Goal: Answer question/provide support: Share knowledge or assist other users

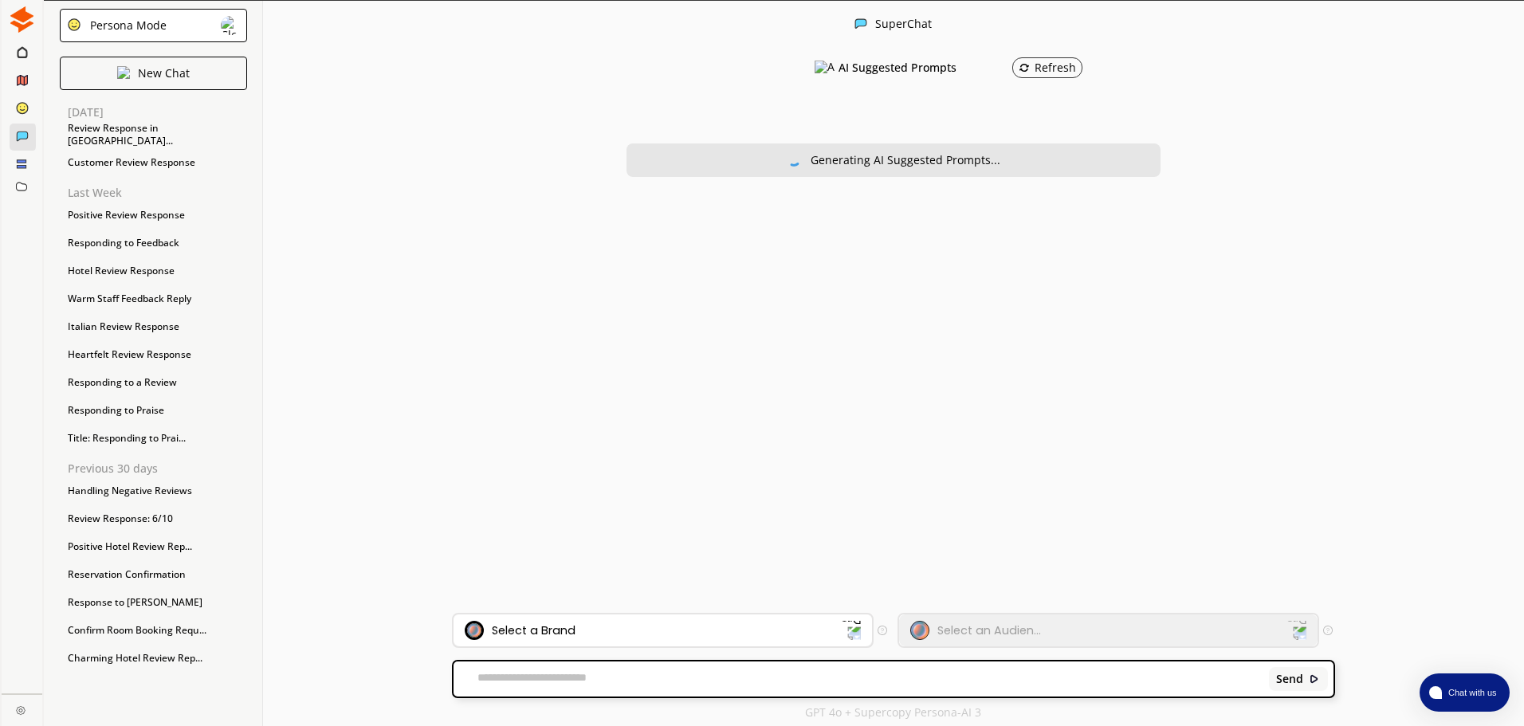
click at [583, 618] on div "Select a Brand" at bounding box center [662, 630] width 418 height 32
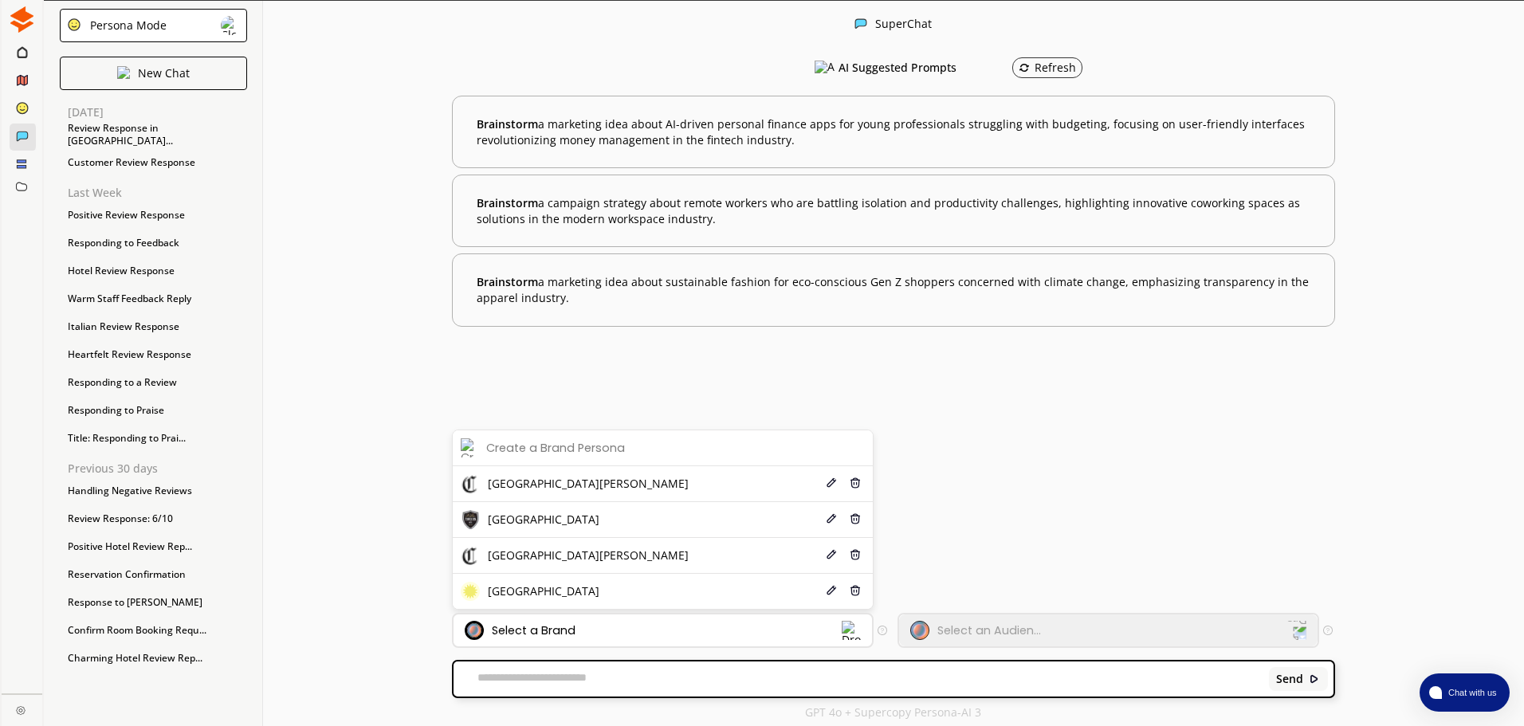
click at [611, 524] on li "[GEOGRAPHIC_DATA] Edit Delete" at bounding box center [663, 520] width 420 height 36
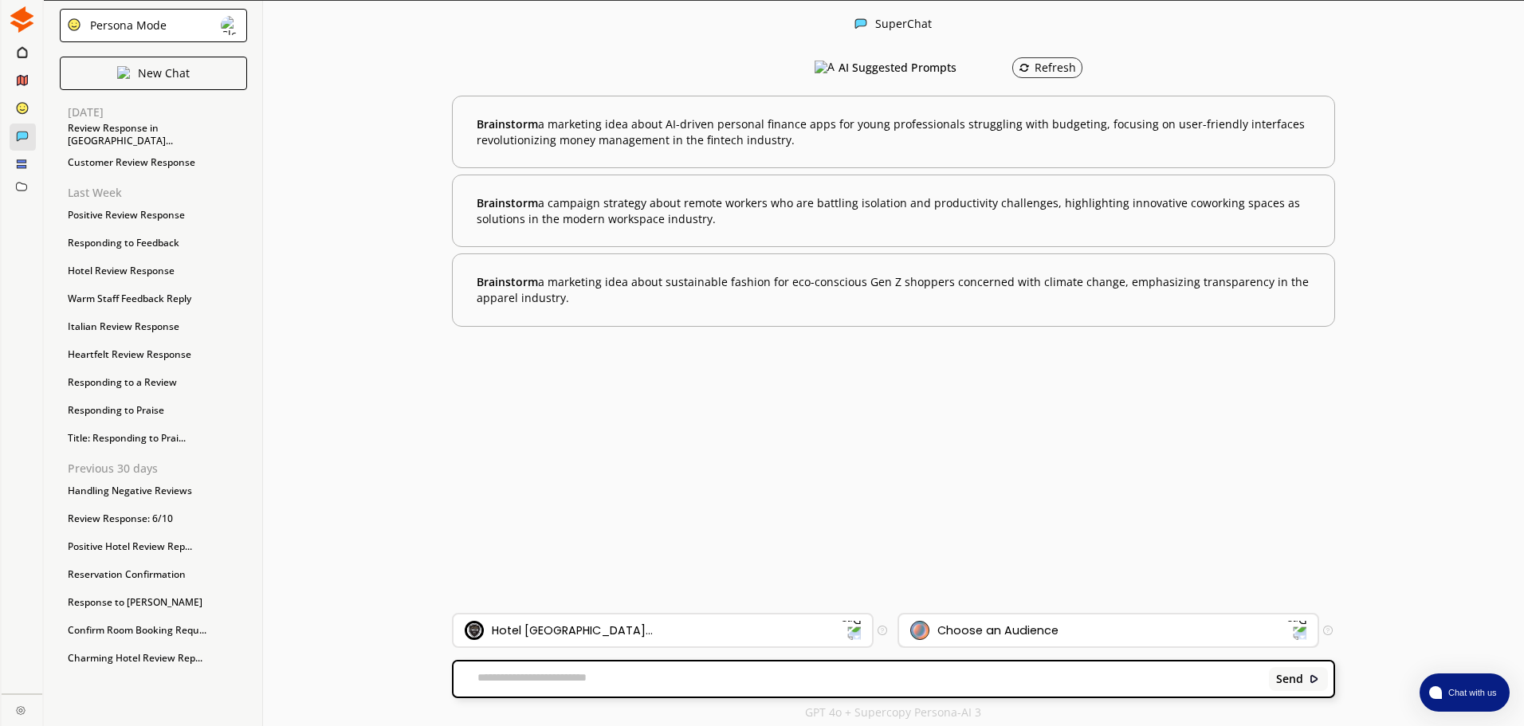
click at [983, 643] on div "Choose an Audience" at bounding box center [1108, 630] width 418 height 32
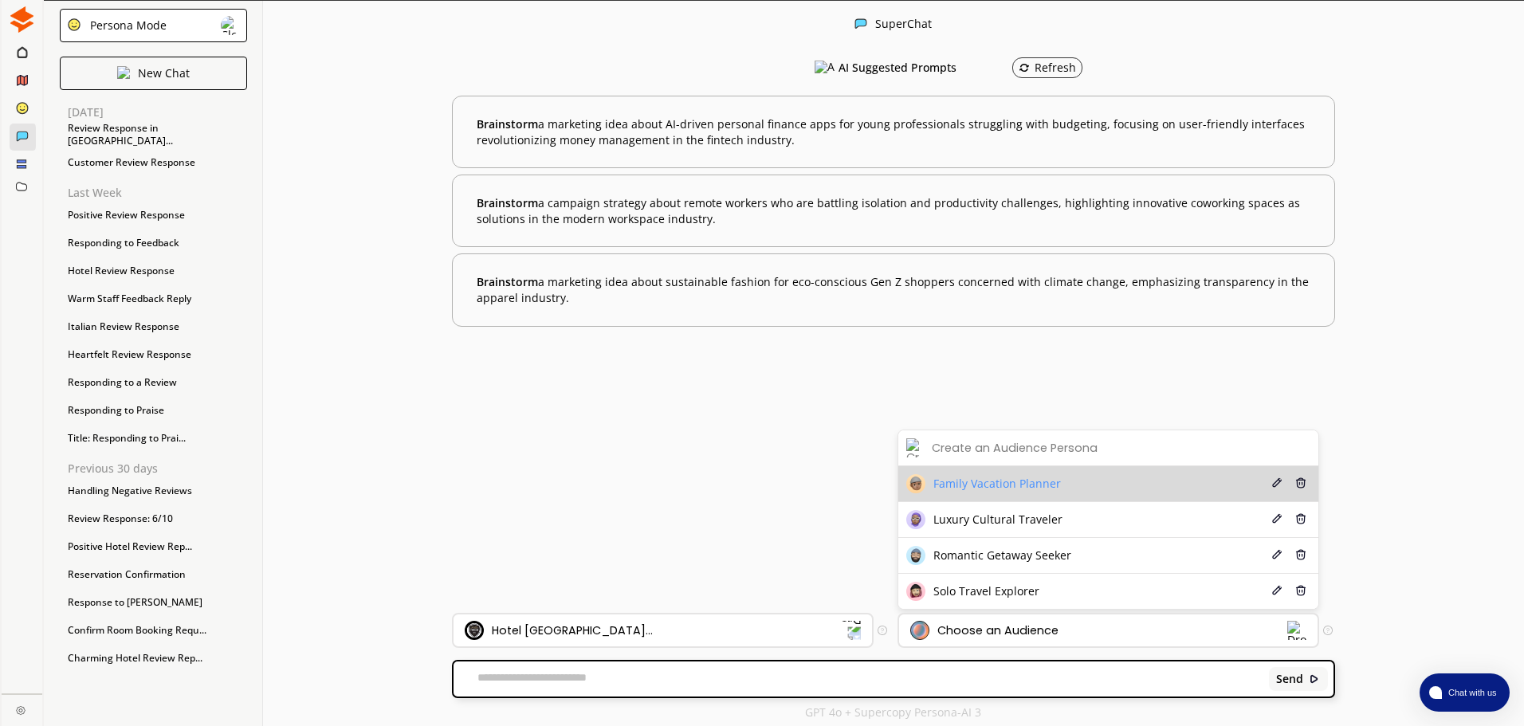
click at [1011, 480] on span "Family Vacation Planner" at bounding box center [997, 483] width 128 height 13
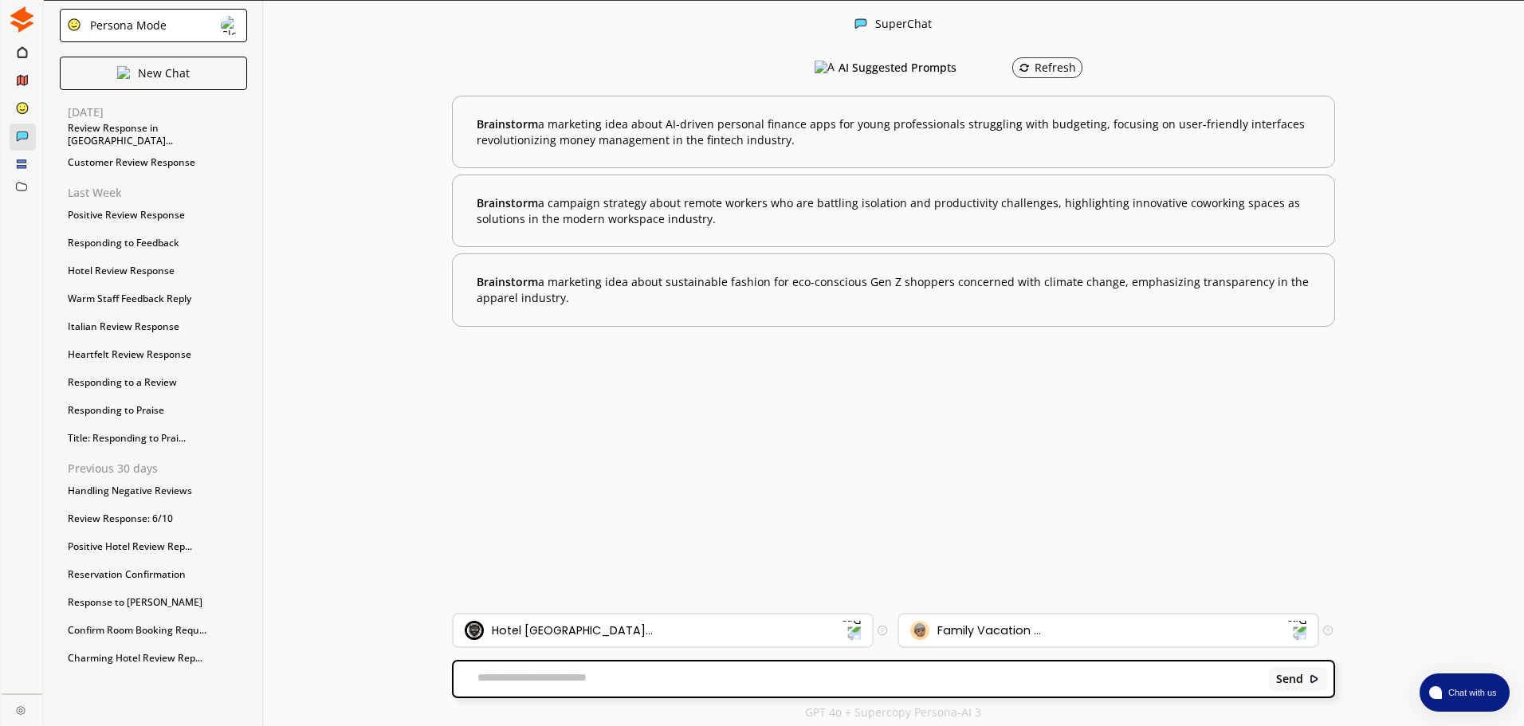
click at [699, 682] on textarea at bounding box center [858, 679] width 810 height 16
paste textarea "**********"
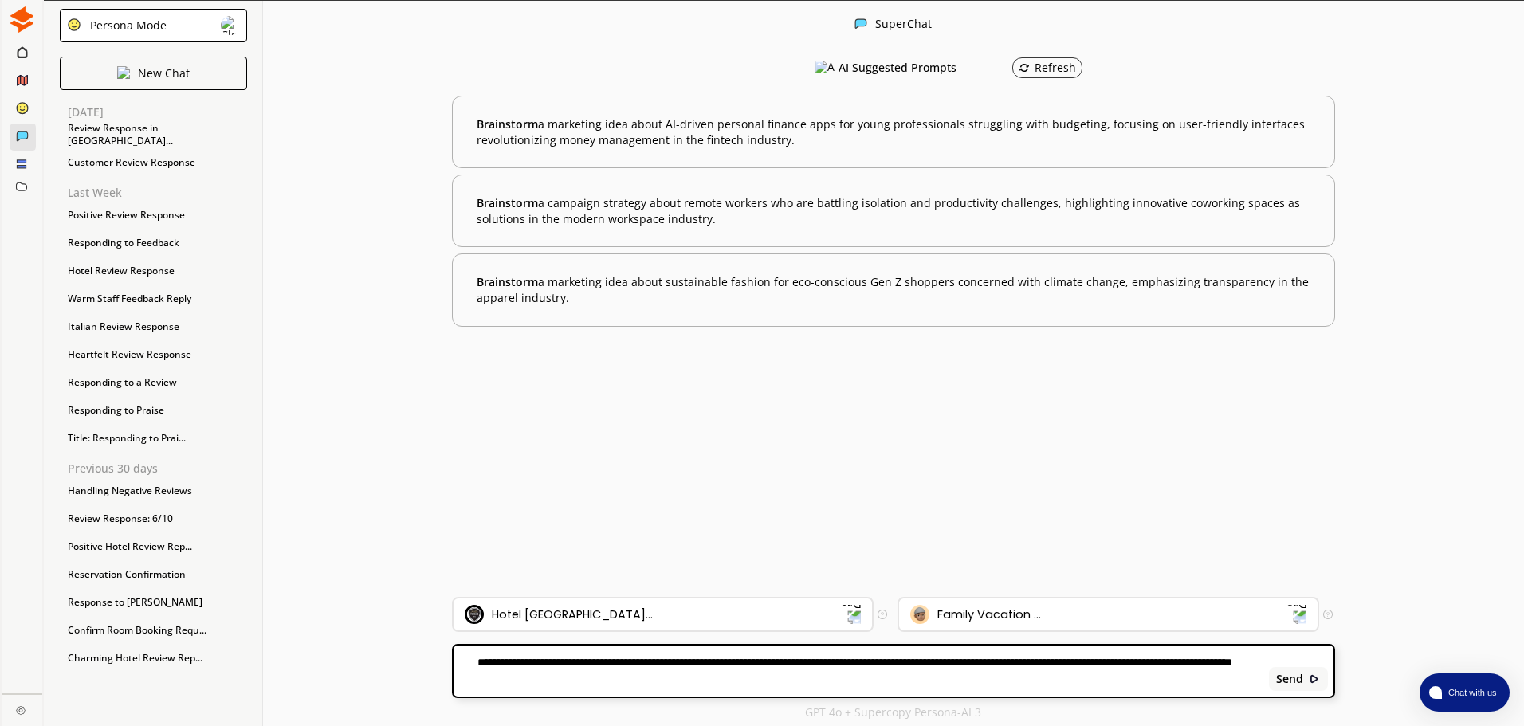
click at [481, 663] on textarea "**********" at bounding box center [858, 671] width 810 height 32
type textarea "**********"
click at [1297, 682] on b "Send" at bounding box center [1289, 679] width 27 height 13
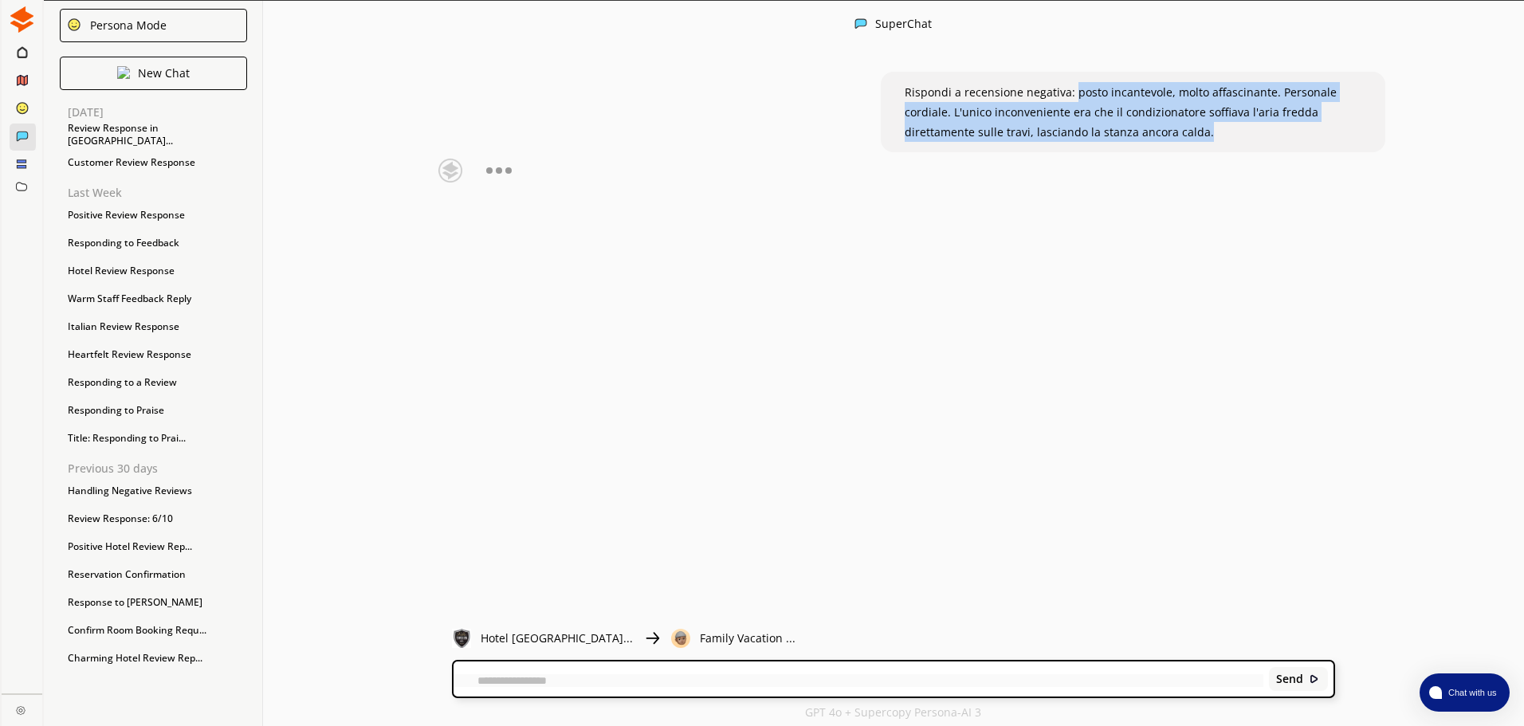
drag, startPoint x: 1213, startPoint y: 139, endPoint x: 1073, endPoint y: 84, distance: 149.9
click at [1073, 84] on p "Rispondi a recensione negativa: posto incantevole, molto affascinante. Personal…" at bounding box center [1133, 112] width 457 height 60
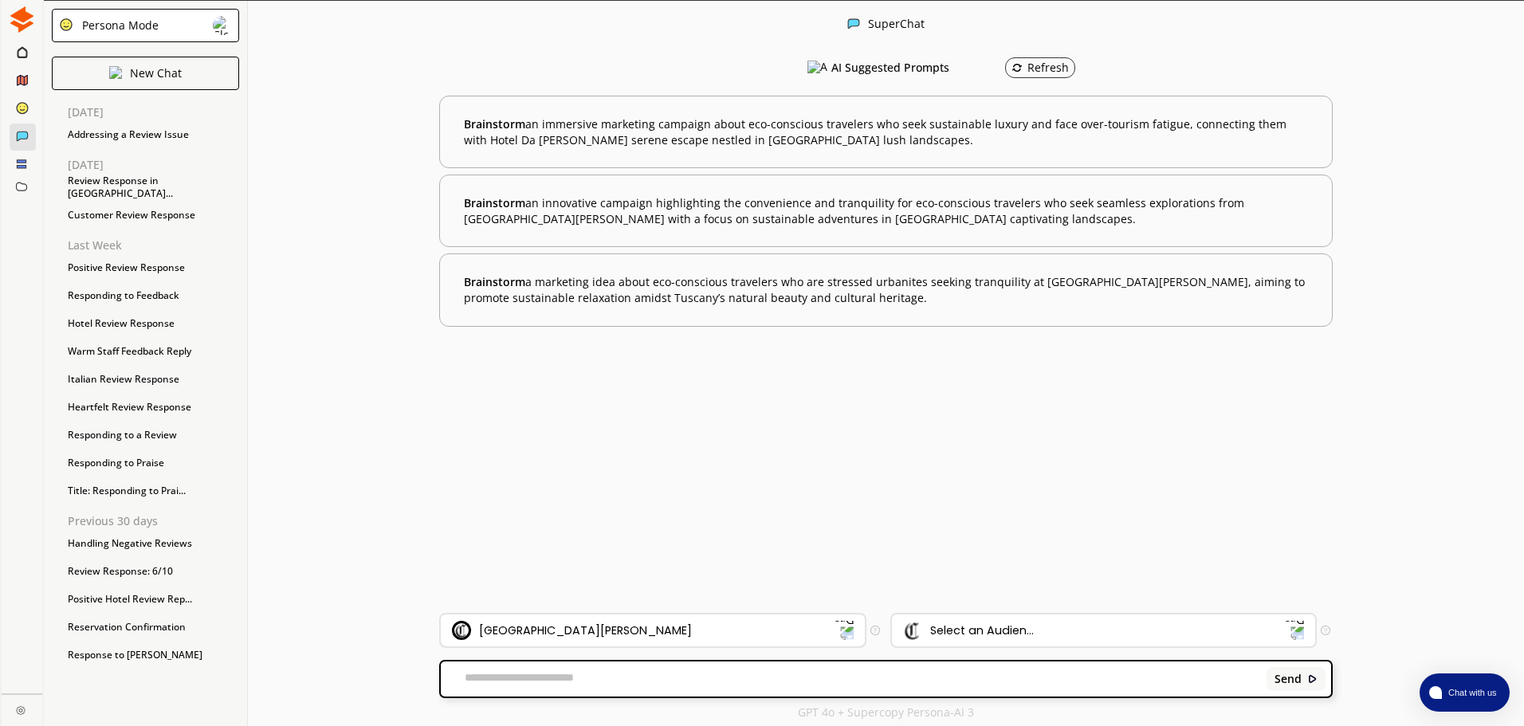
click at [671, 622] on div "[GEOGRAPHIC_DATA][PERSON_NAME]" at bounding box center [643, 630] width 382 height 19
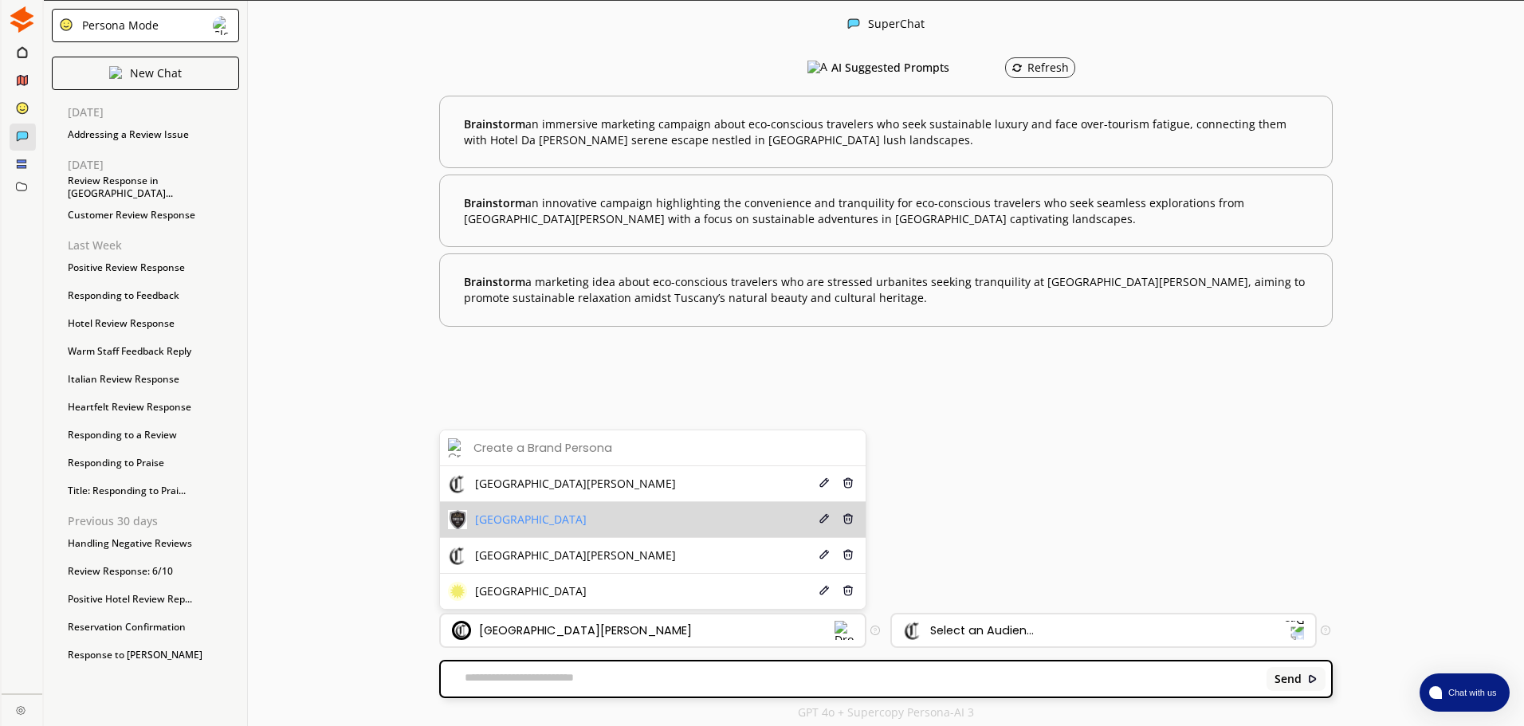
click at [522, 515] on span "[GEOGRAPHIC_DATA]" at bounding box center [531, 519] width 112 height 13
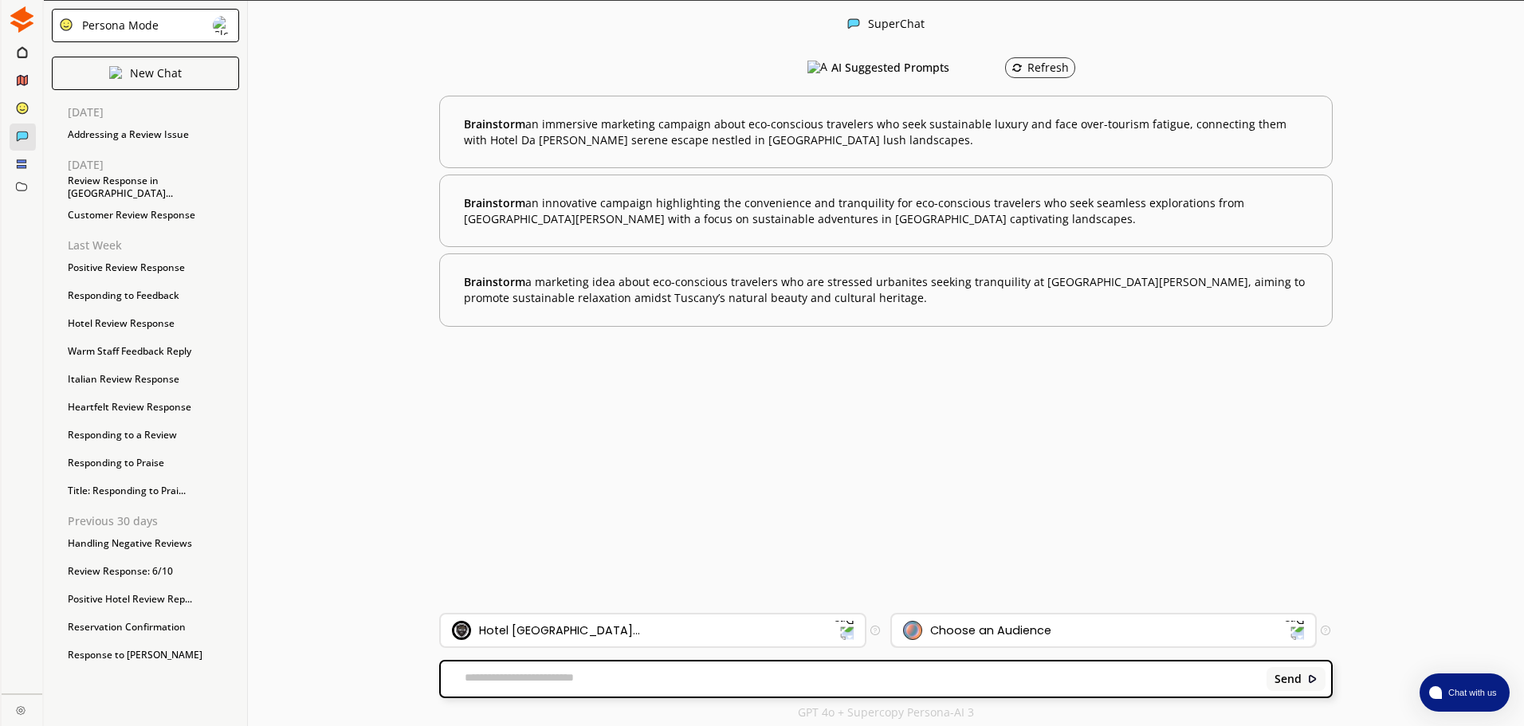
click at [982, 626] on div "Choose an Audience" at bounding box center [990, 630] width 121 height 13
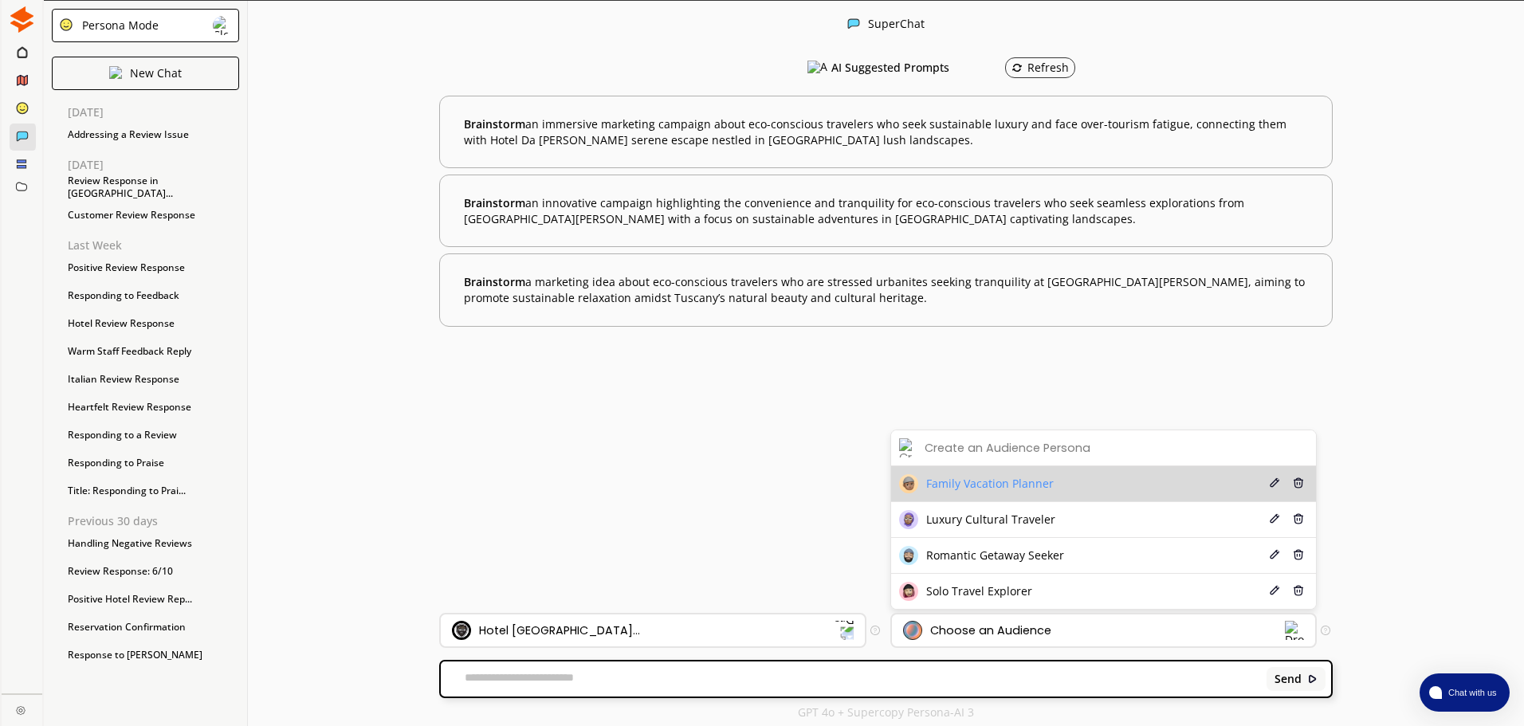
click at [979, 487] on span "Family Vacation Planner" at bounding box center [990, 483] width 128 height 13
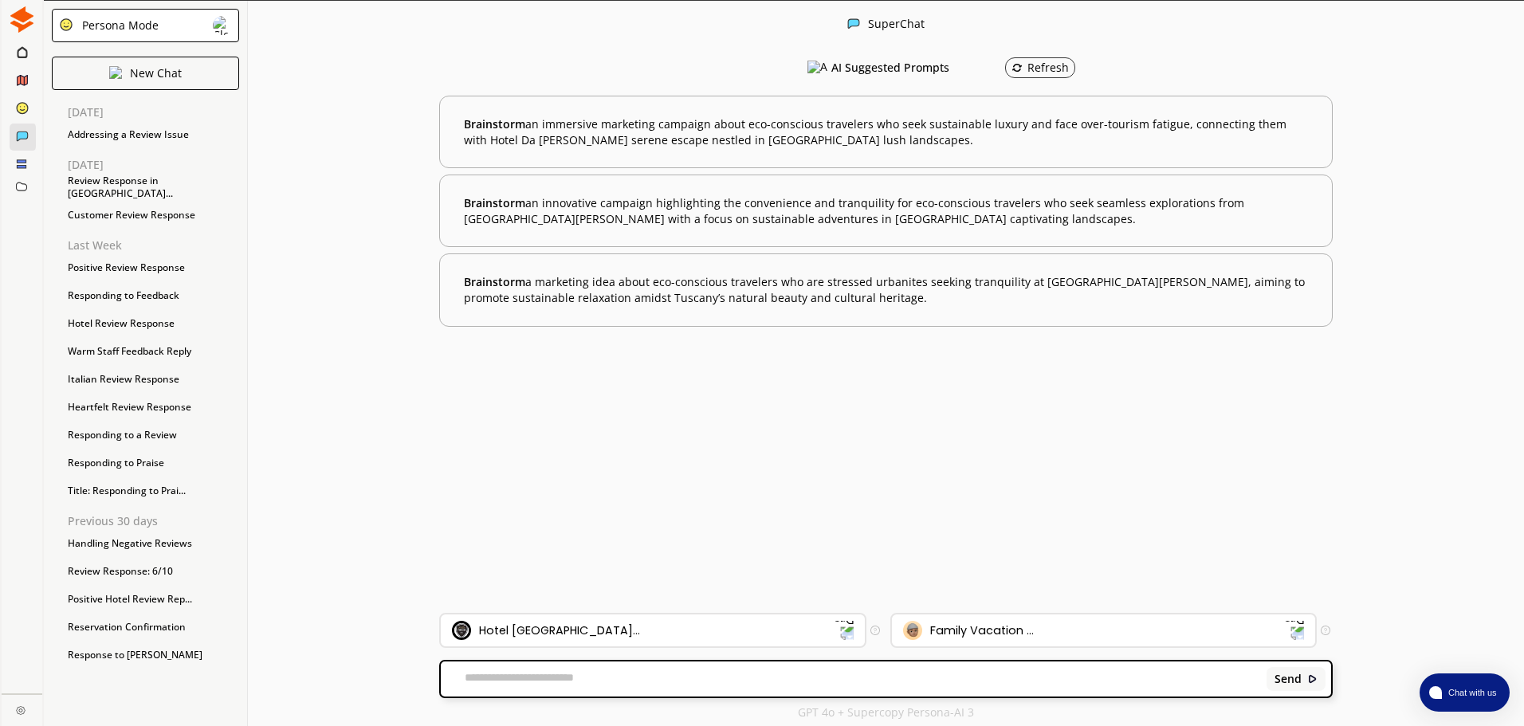
click at [570, 657] on div "Send" at bounding box center [885, 673] width 893 height 50
click at [569, 676] on textarea at bounding box center [851, 679] width 820 height 16
paste textarea "**********"
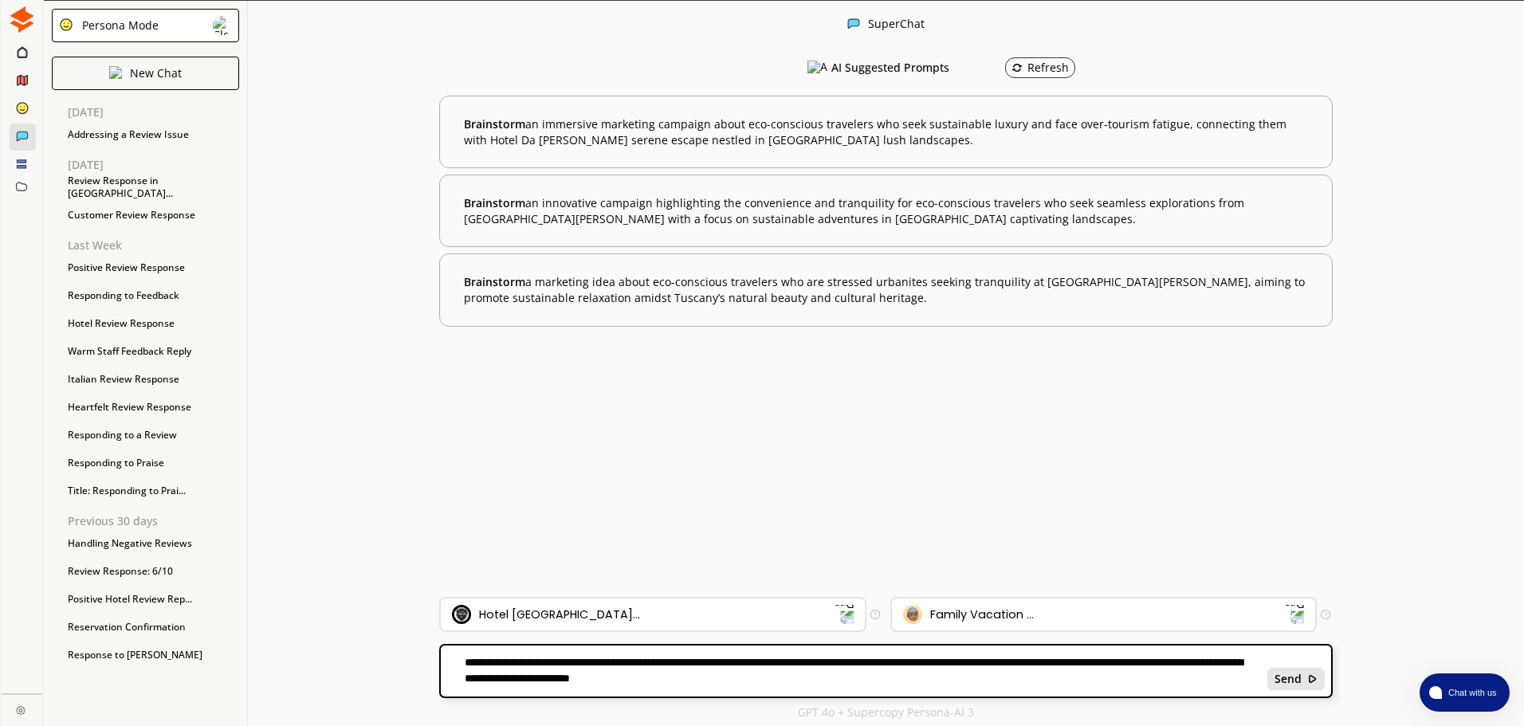
type textarea "**********"
click at [1273, 673] on div "Send" at bounding box center [1295, 679] width 59 height 24
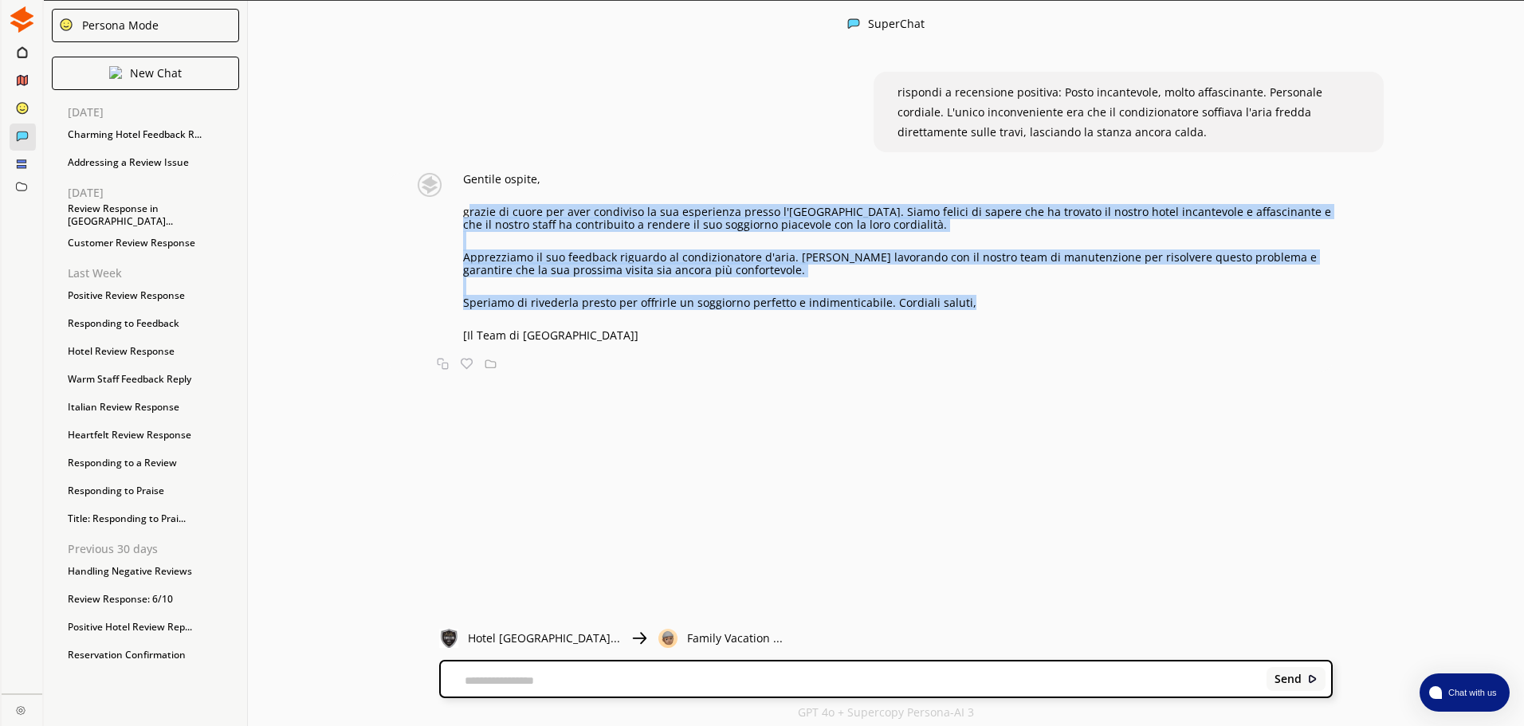
drag, startPoint x: 973, startPoint y: 303, endPoint x: 474, endPoint y: 212, distance: 507.1
click at [474, 212] on div "Gentile ospite, grazie di cuore per aver condiviso la sua esperienza presso l'H…" at bounding box center [897, 257] width 869 height 169
copy div "razie di cuore per aver condiviso la sua esperienza presso l'Hotel Villa Tower …"
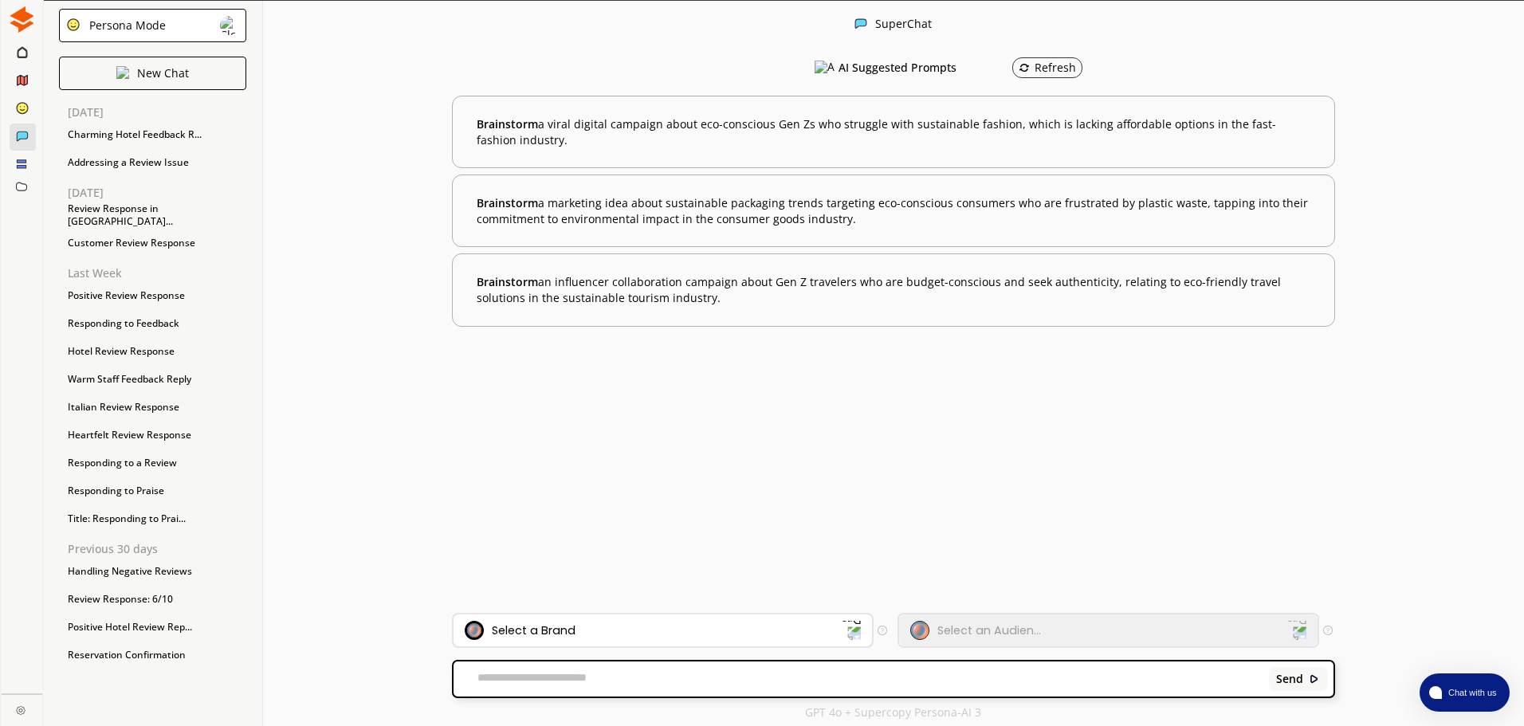
click at [577, 622] on div "Select a Brand" at bounding box center [653, 630] width 377 height 19
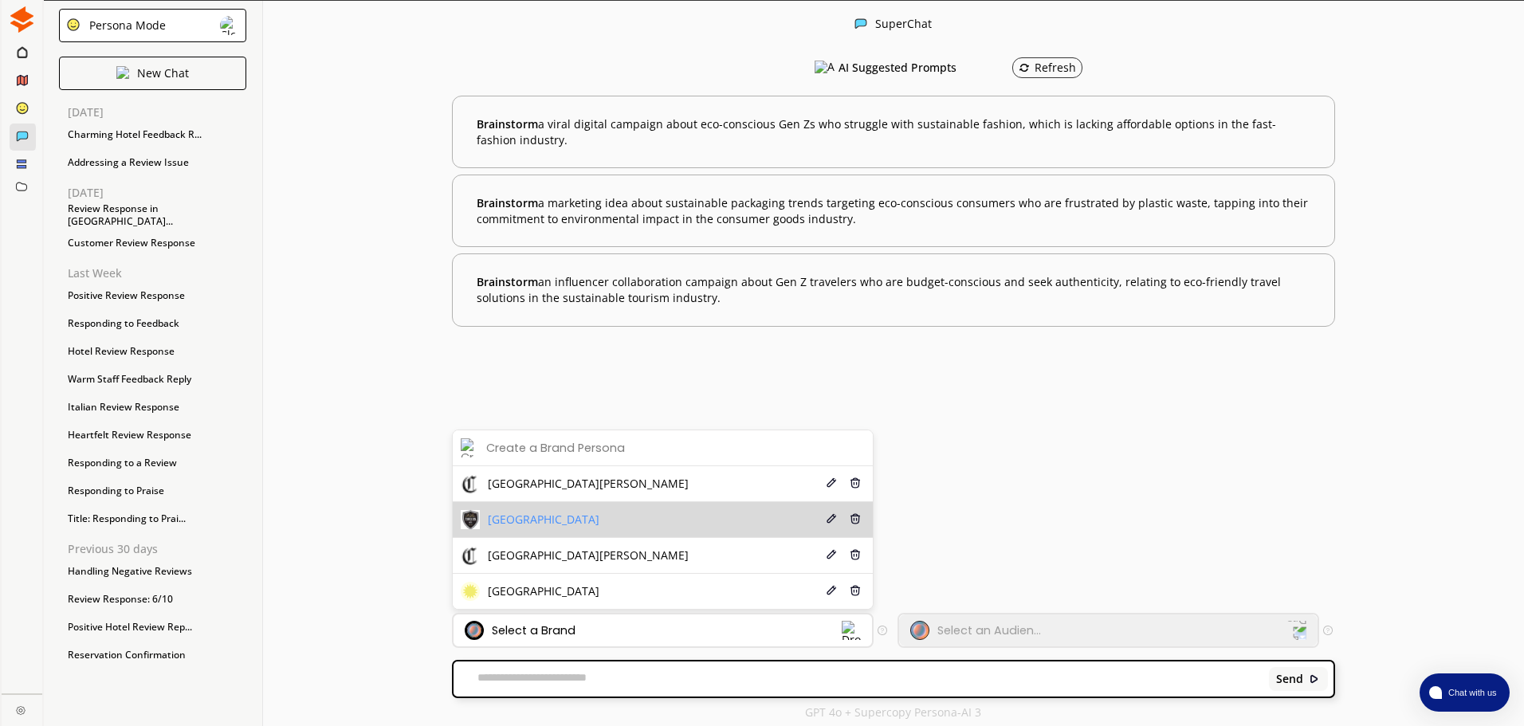
click at [588, 517] on span "[GEOGRAPHIC_DATA]" at bounding box center [544, 519] width 112 height 13
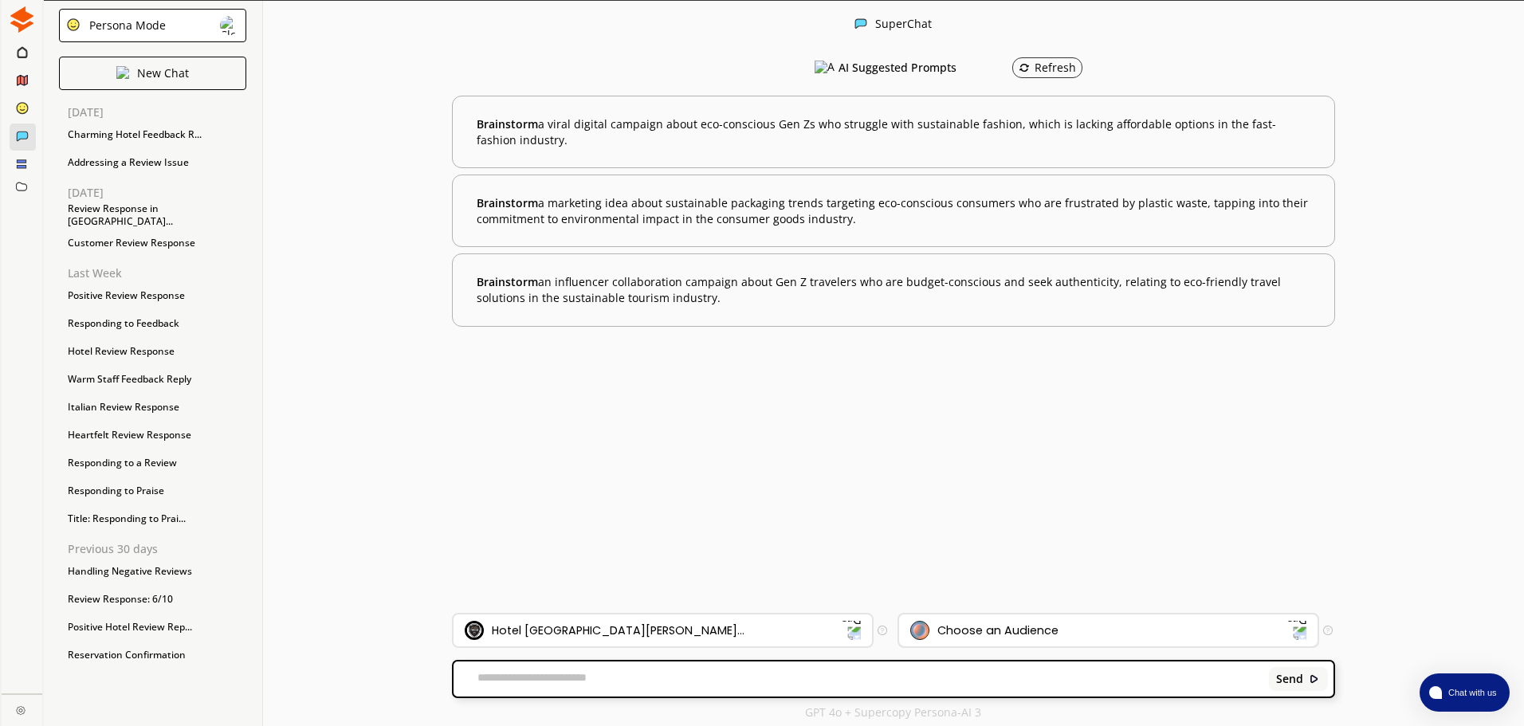
click at [1006, 635] on div "Choose an Audience" at bounding box center [997, 630] width 121 height 13
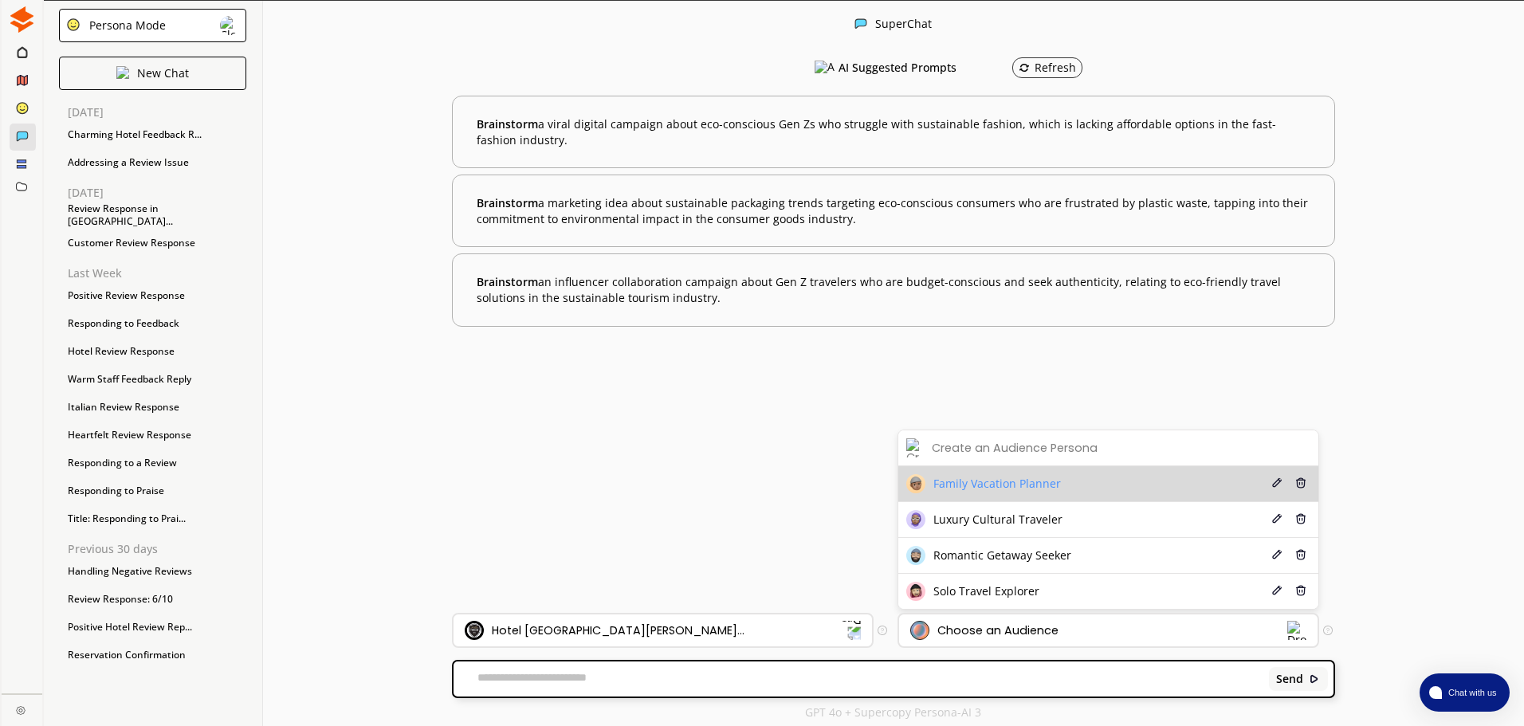
click at [1023, 489] on span "Family Vacation Planner" at bounding box center [997, 483] width 128 height 13
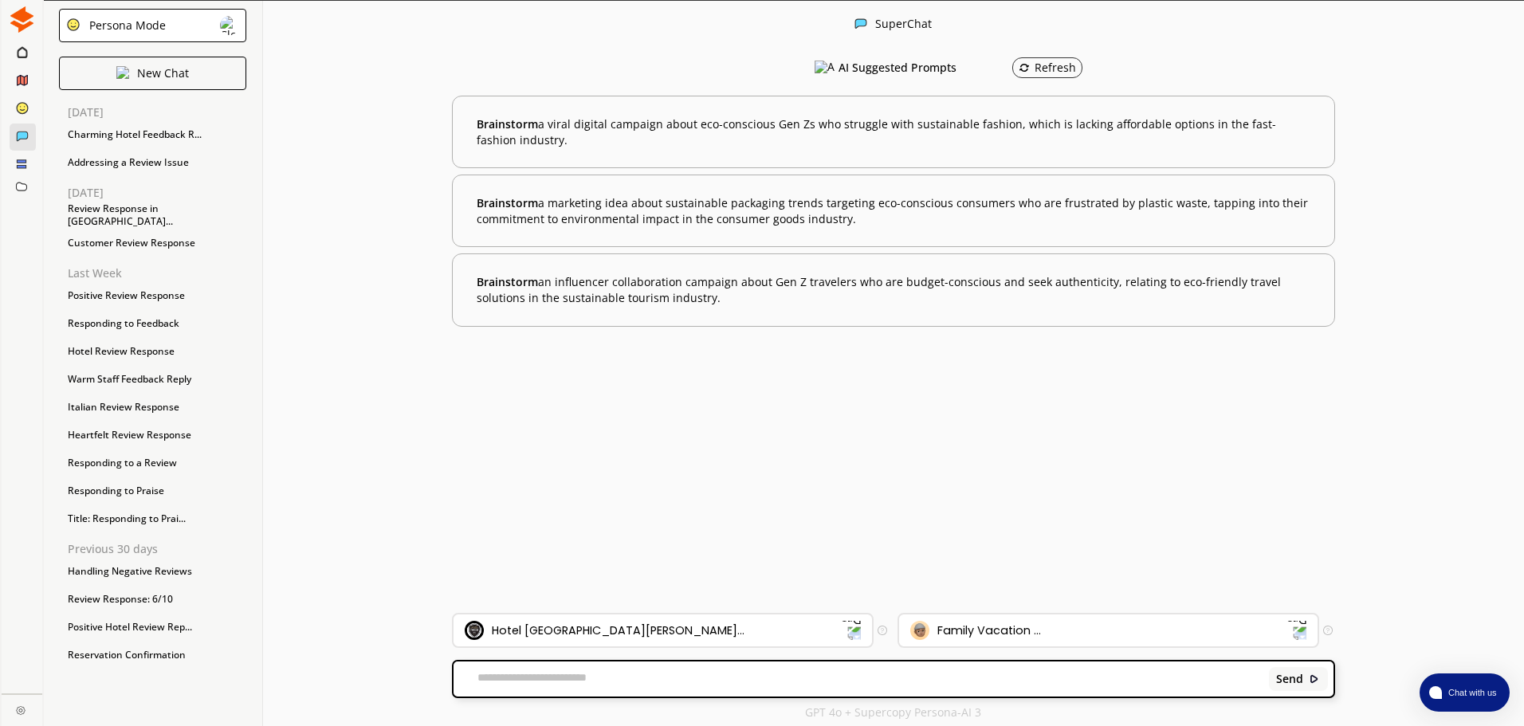
click at [621, 689] on div "Send" at bounding box center [893, 678] width 880 height 35
click at [583, 694] on div "Send" at bounding box center [893, 678] width 880 height 35
click at [570, 663] on div "Send" at bounding box center [893, 678] width 880 height 35
click at [564, 675] on textarea at bounding box center [858, 679] width 810 height 16
paste textarea "**********"
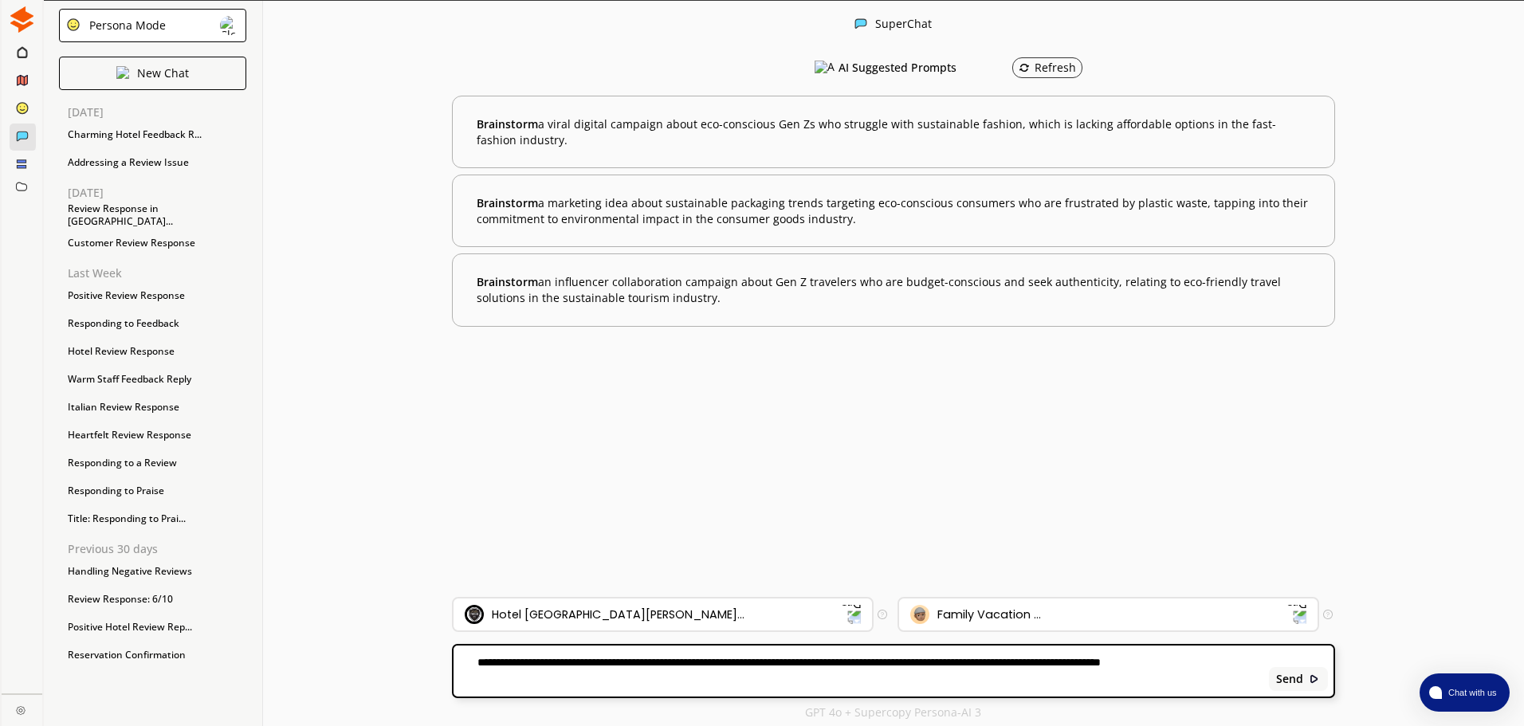
drag, startPoint x: 635, startPoint y: 661, endPoint x: 341, endPoint y: 662, distance: 294.1
click at [346, 661] on div "SuperChat AI Suggested Prompts Refresh Brainstorm a viral digital campaign abou…" at bounding box center [893, 364] width 1261 height 726
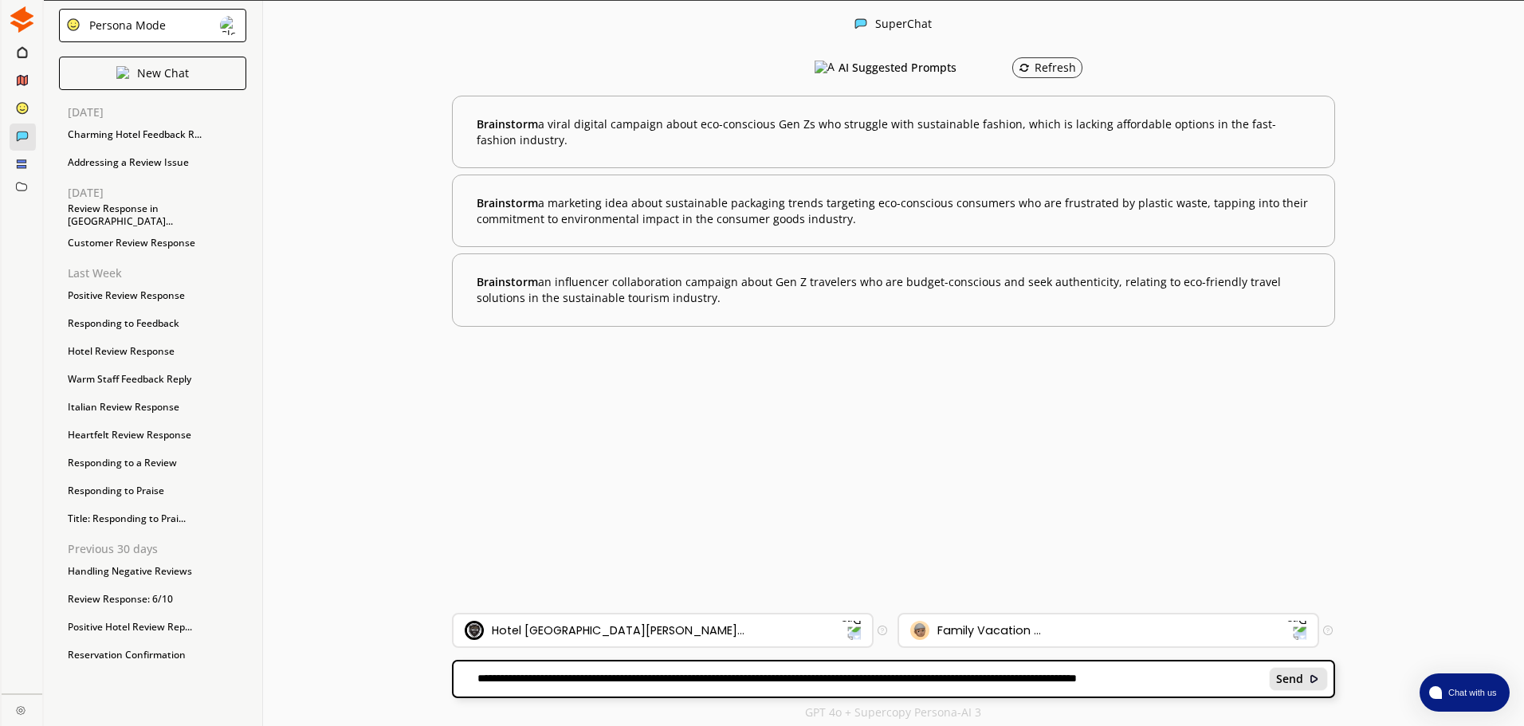
type textarea "**********"
click at [1281, 683] on b "Send" at bounding box center [1289, 679] width 27 height 13
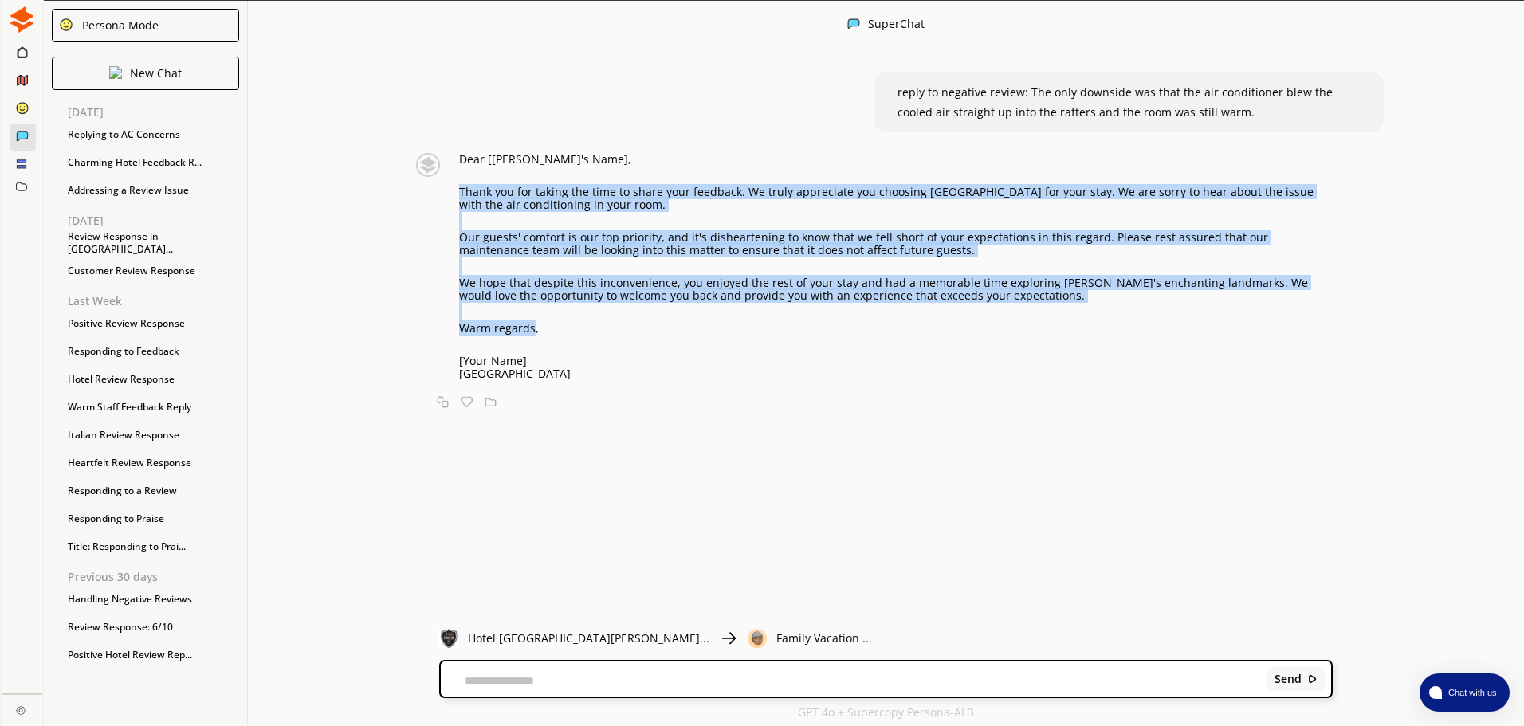
drag, startPoint x: 541, startPoint y: 322, endPoint x: 456, endPoint y: 193, distance: 154.7
click at [456, 193] on div "Dear [[PERSON_NAME]'s Name], Thank you for taking the time to share your feedba…" at bounding box center [868, 266] width 928 height 227
copy div "Thank you for taking the time to share your feedback. We truly appreciate you c…"
